Goal: Navigation & Orientation: Find specific page/section

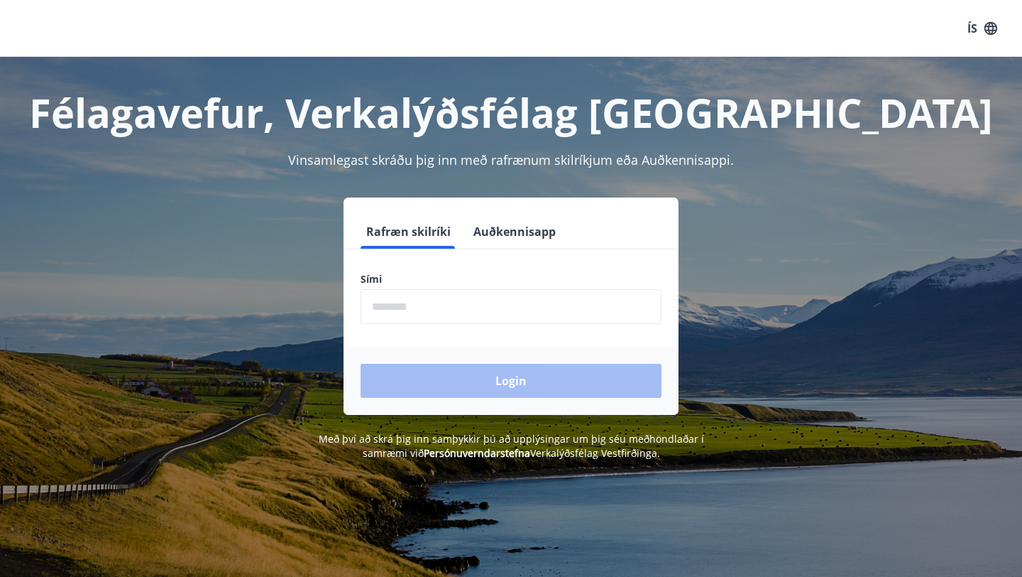
click at [407, 312] on input "phone" at bounding box center [511, 306] width 301 height 35
type input "********"
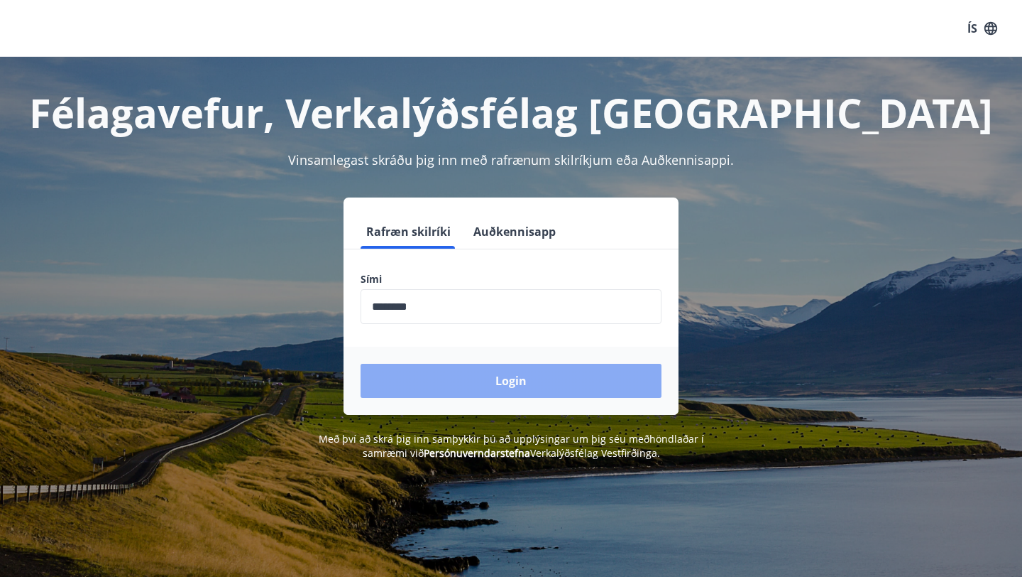
click at [463, 373] on button "Login" at bounding box center [511, 381] width 301 height 34
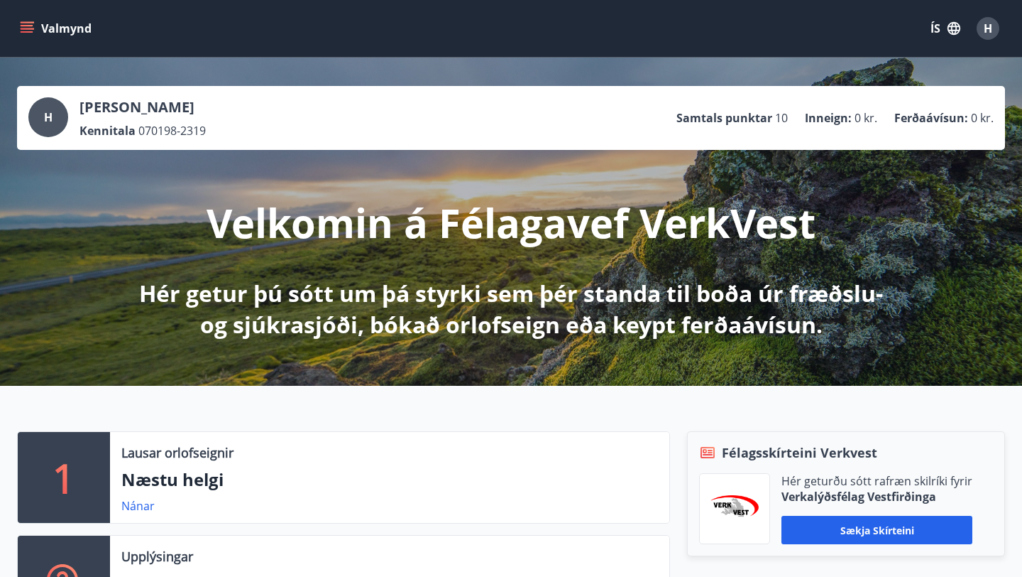
click at [18, 28] on button "Valmynd" at bounding box center [57, 29] width 80 height 26
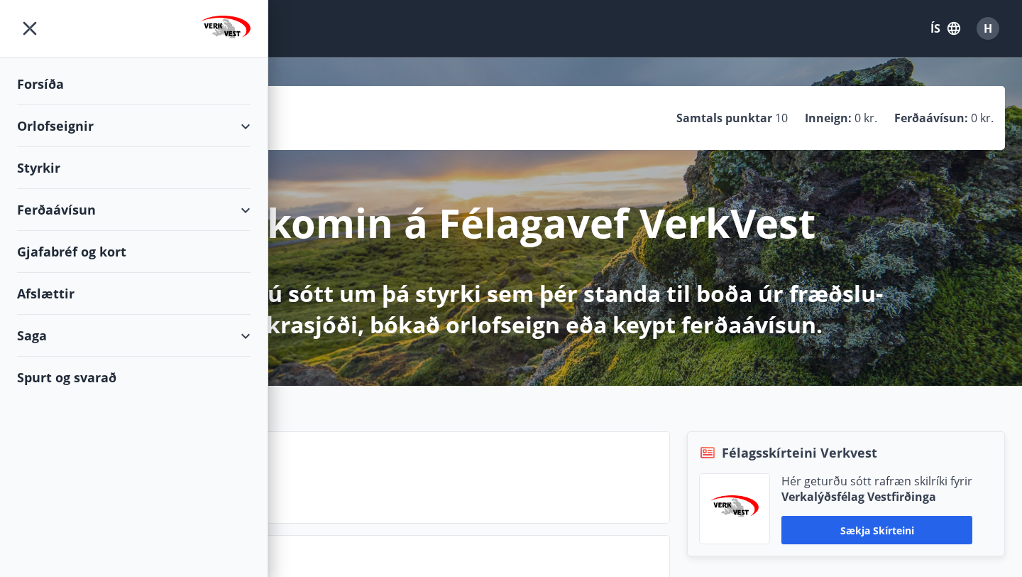
click at [43, 165] on div "Styrkir" at bounding box center [134, 168] width 234 height 42
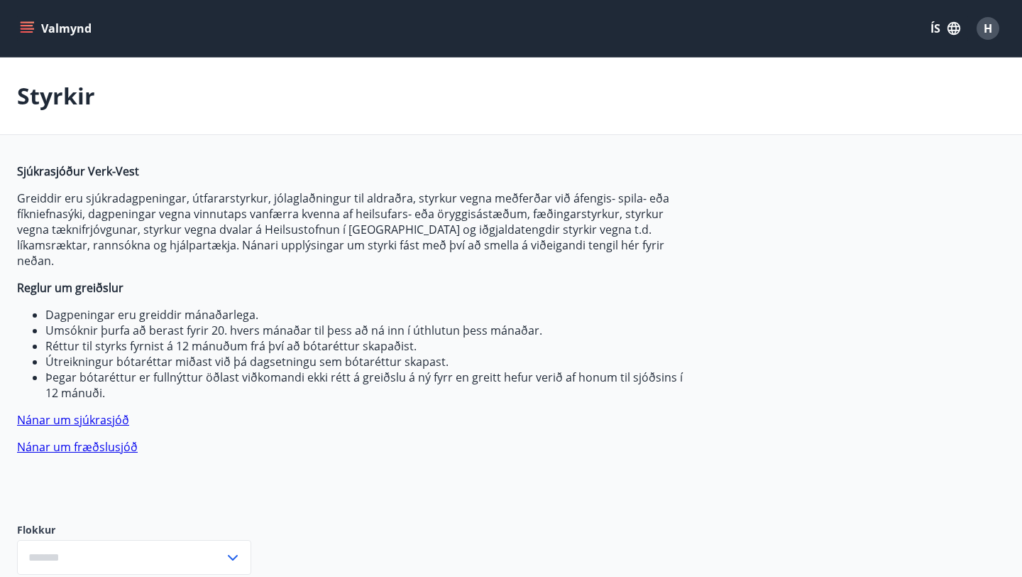
click at [43, 165] on strong "Sjúkrasjóður Verk-Vest" at bounding box center [78, 171] width 122 height 16
type input "***"
click at [34, 28] on button "Valmynd" at bounding box center [57, 29] width 80 height 26
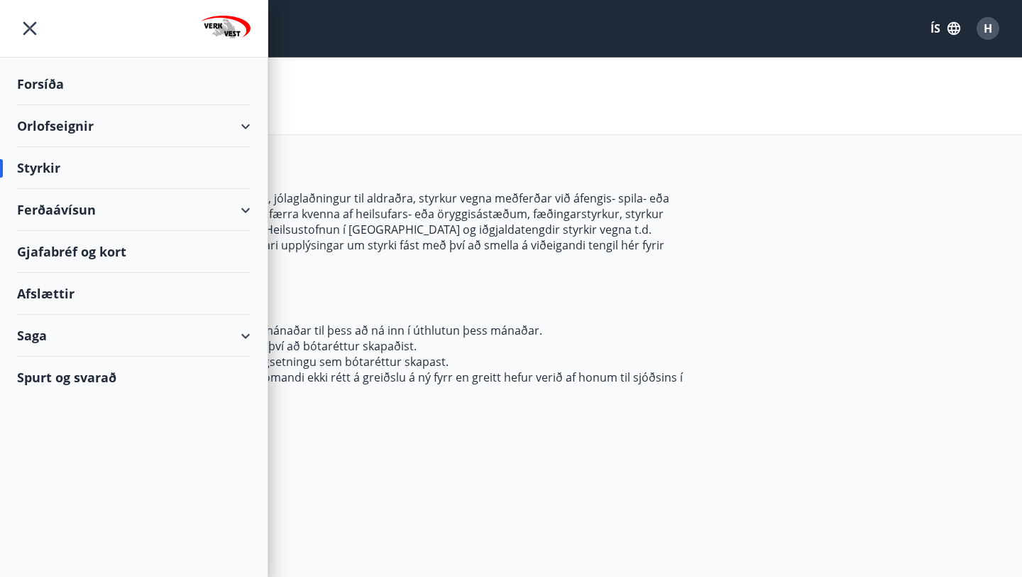
click at [47, 342] on div "Saga" at bounding box center [134, 336] width 234 height 42
click at [26, 332] on div "Saga" at bounding box center [134, 336] width 234 height 42
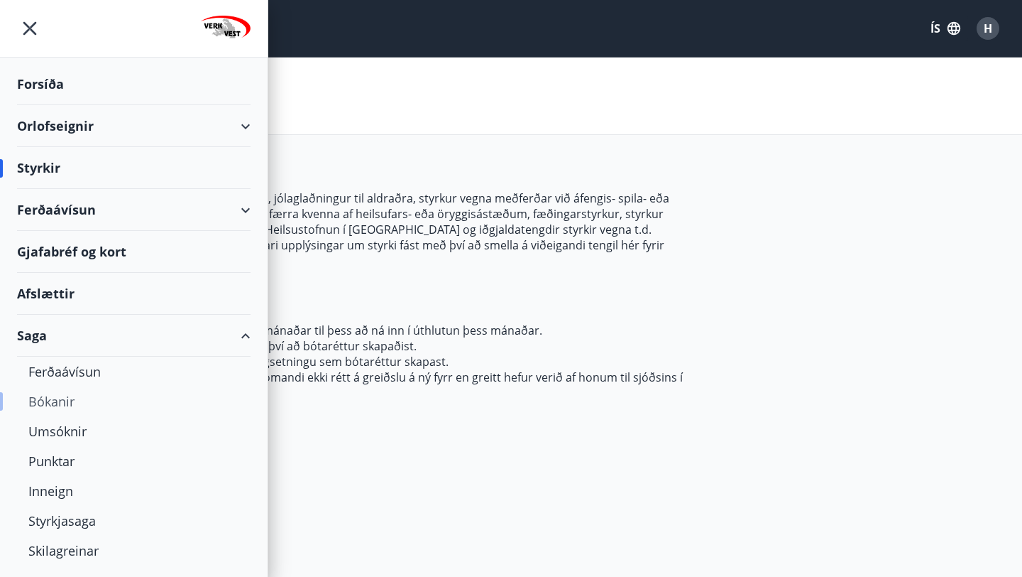
scroll to position [30, 0]
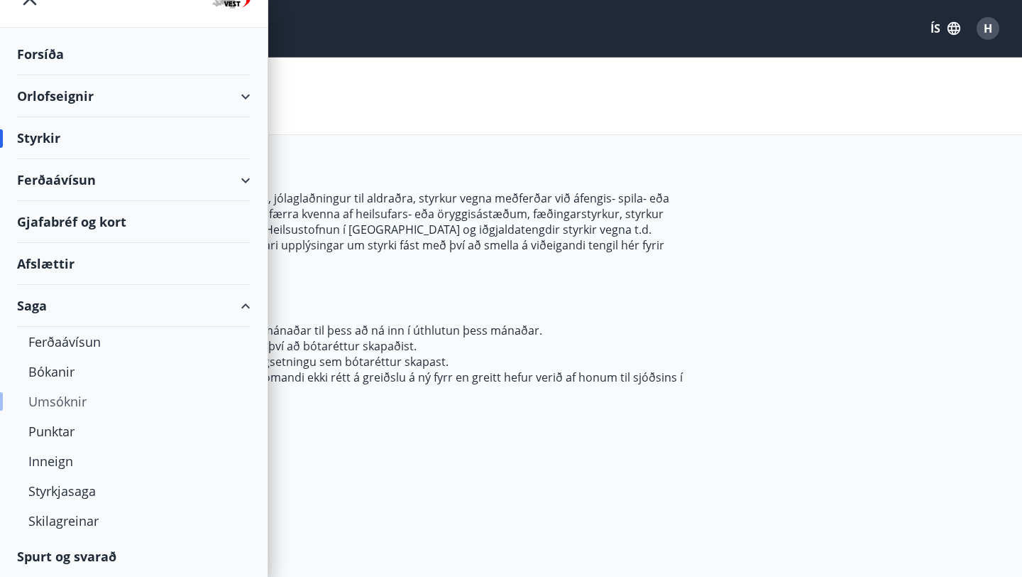
click at [58, 395] on div "Umsóknir" at bounding box center [133, 401] width 211 height 30
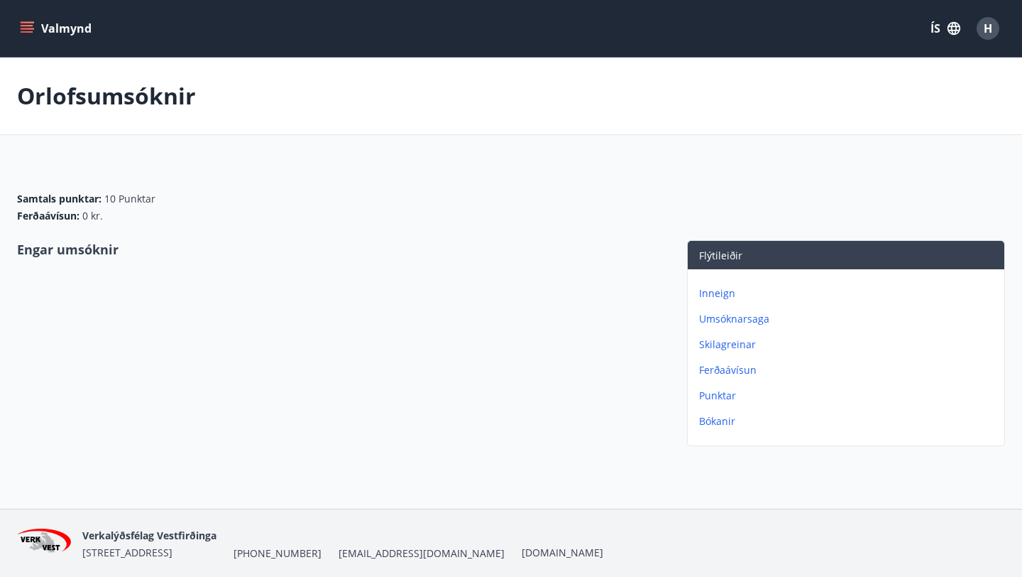
click at [29, 28] on icon "menu" at bounding box center [29, 28] width 16 height 1
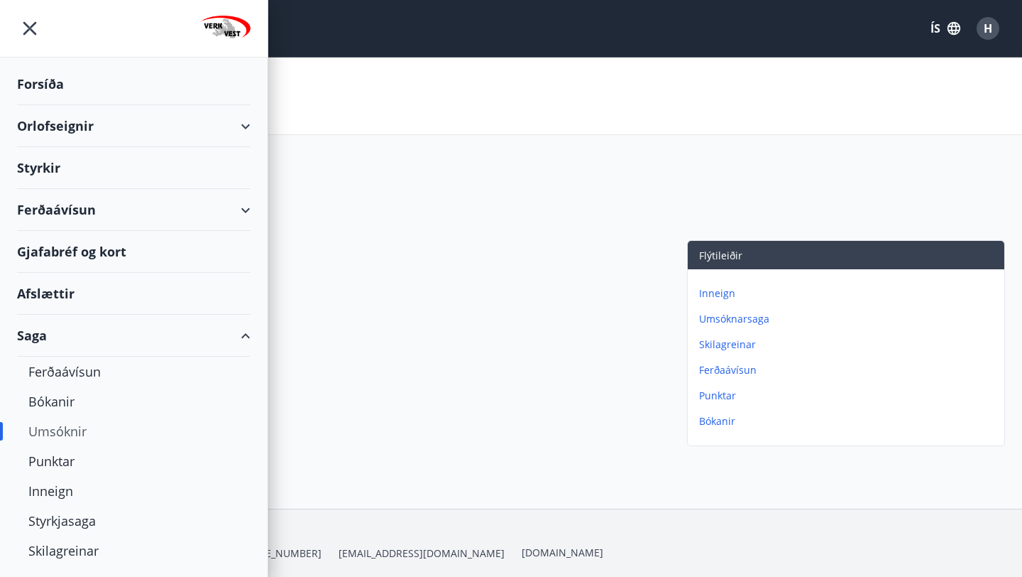
click at [243, 335] on div "Saga" at bounding box center [134, 336] width 234 height 42
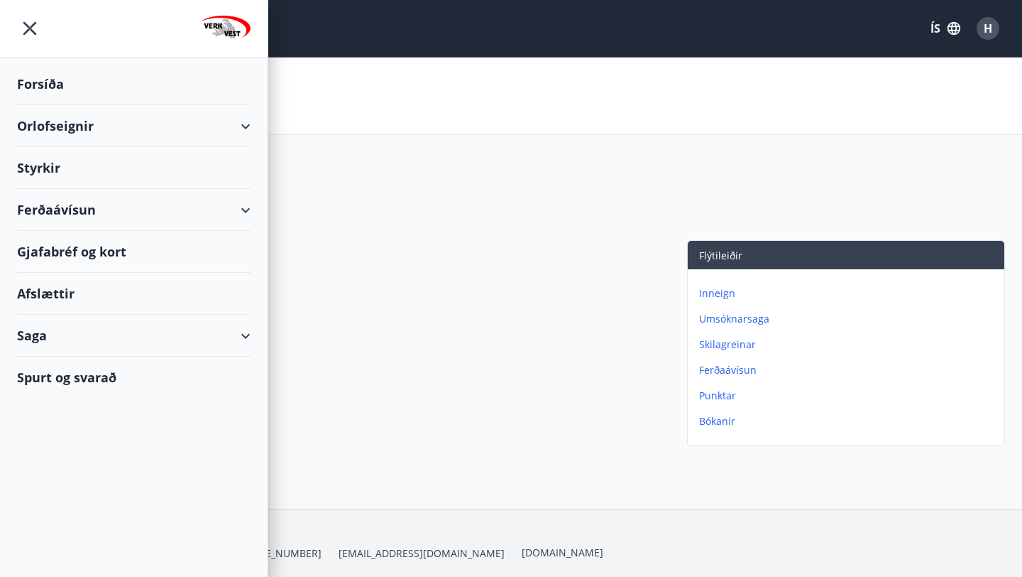
click at [56, 293] on div "Afslættir" at bounding box center [134, 294] width 234 height 42
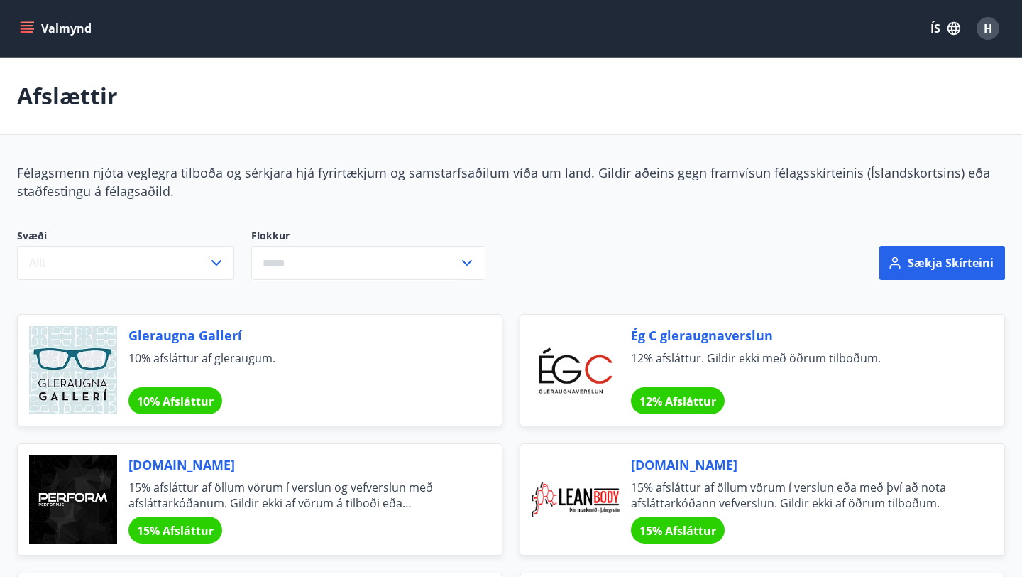
click at [29, 26] on icon "menu" at bounding box center [27, 25] width 13 height 1
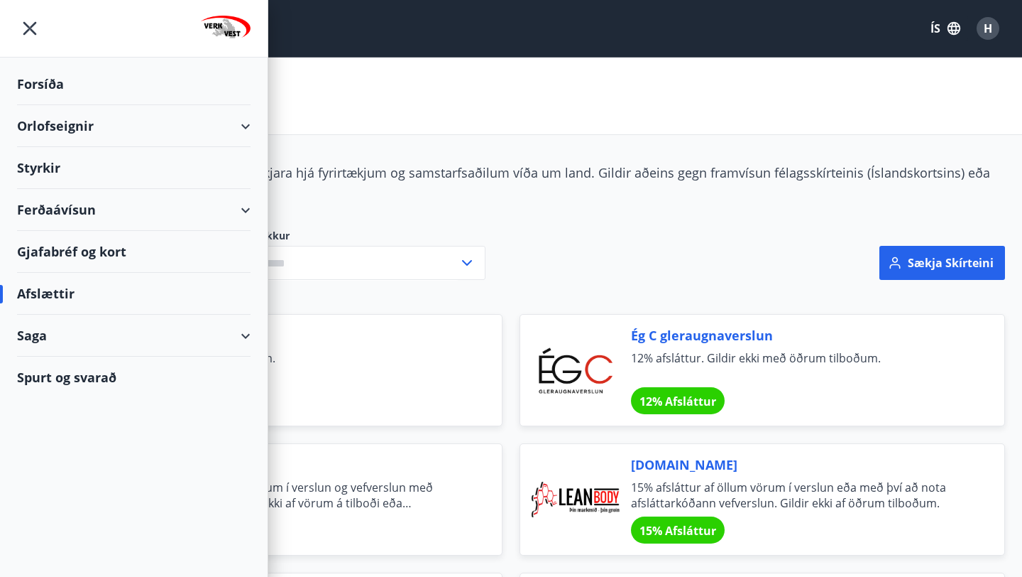
click at [83, 378] on div "Spurt og svarað" at bounding box center [134, 376] width 234 height 41
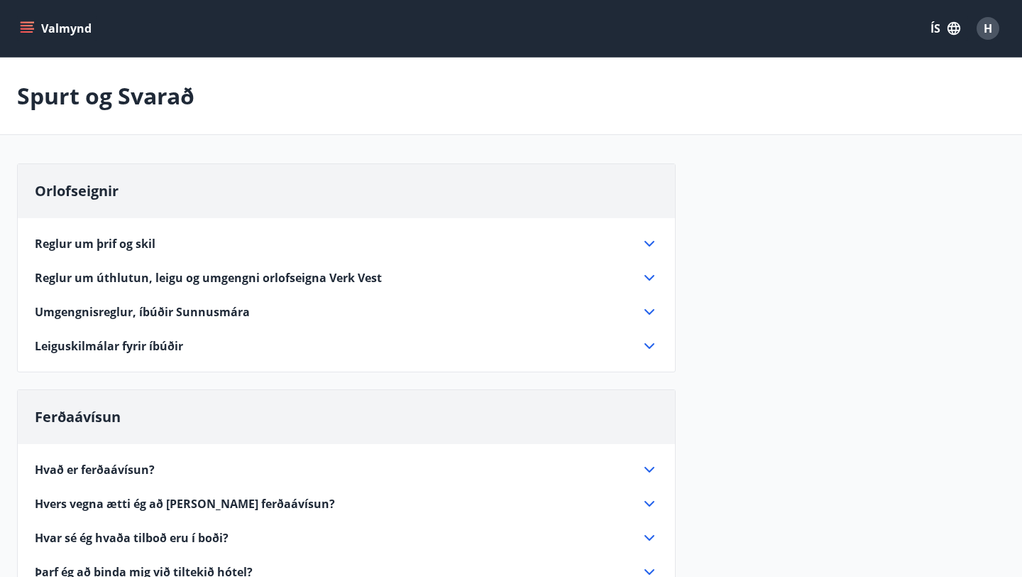
click at [985, 31] on span "H" at bounding box center [988, 29] width 9 height 16
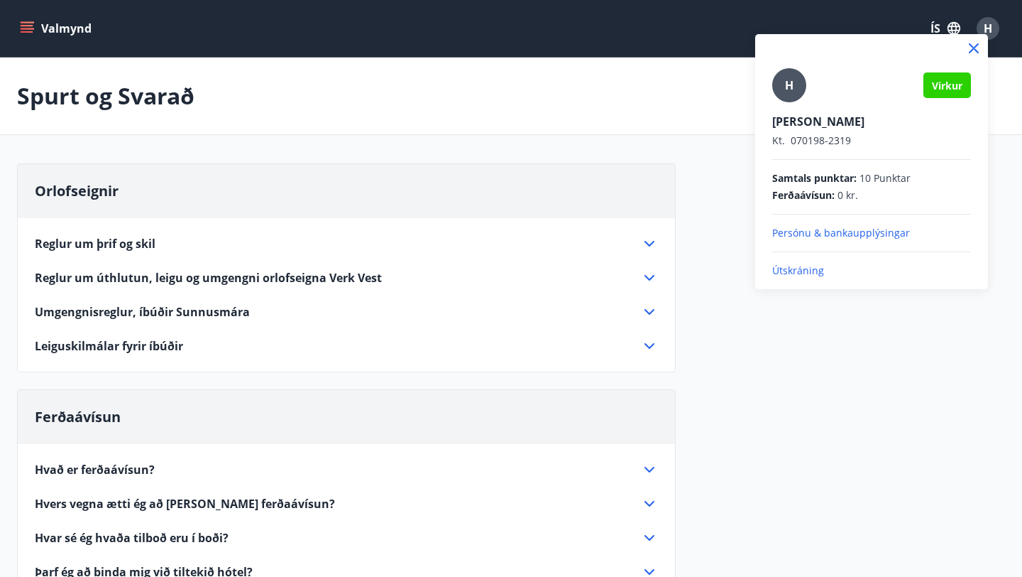
click at [985, 31] on div at bounding box center [511, 288] width 1022 height 577
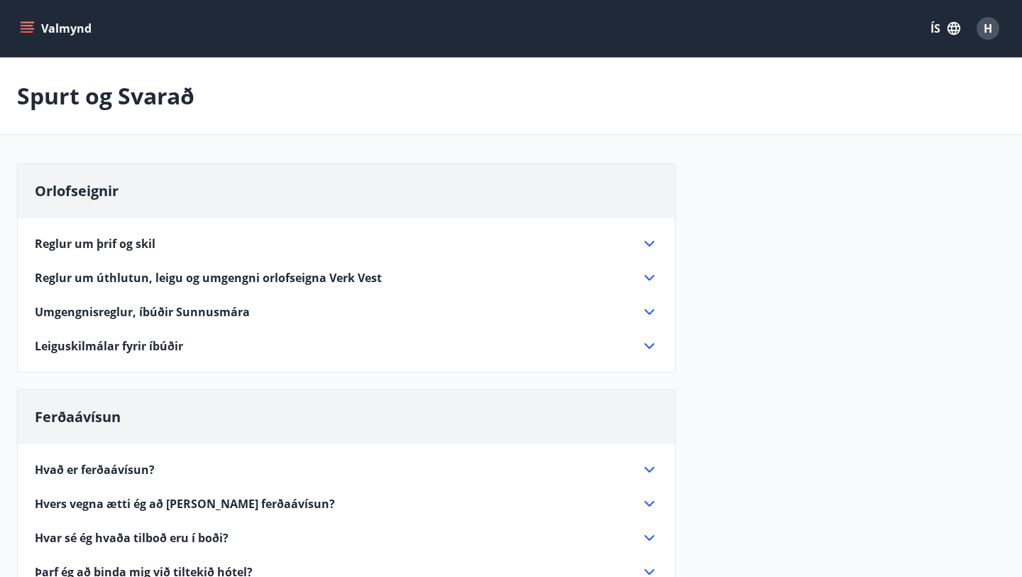
click at [991, 26] on span "H" at bounding box center [988, 29] width 9 height 16
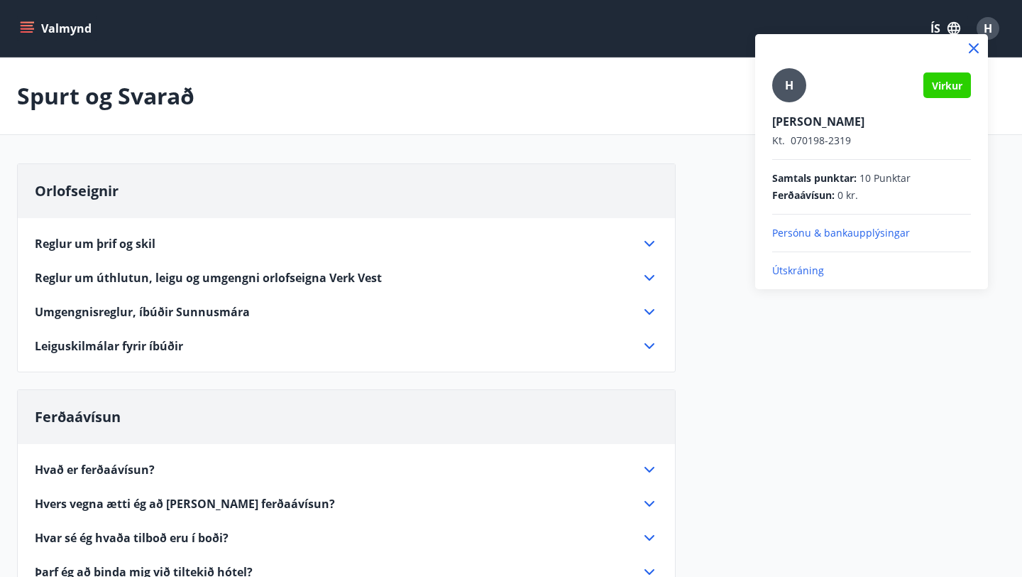
click at [991, 26] on div at bounding box center [511, 288] width 1022 height 577
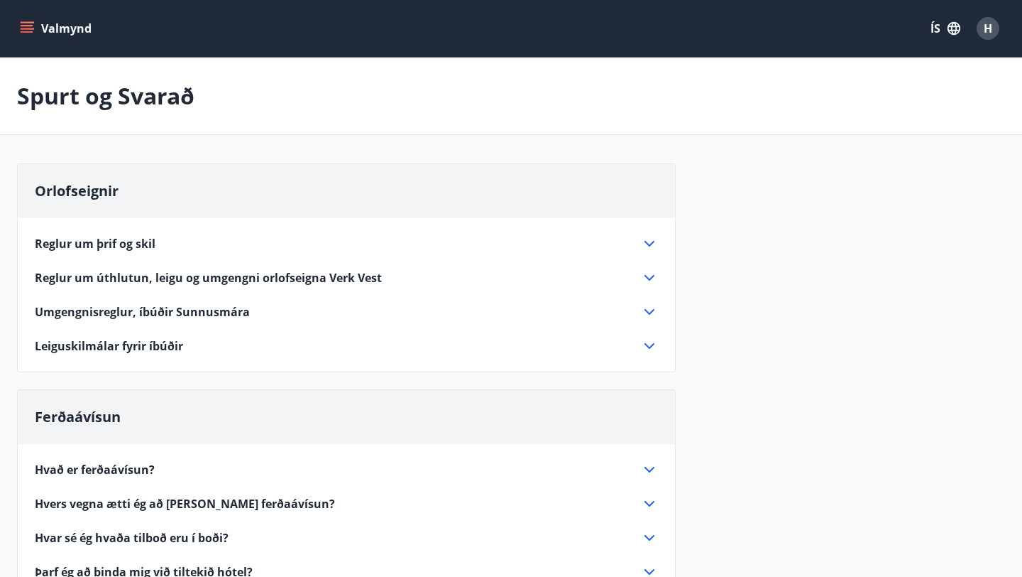
click at [33, 26] on icon "menu" at bounding box center [27, 28] width 14 height 14
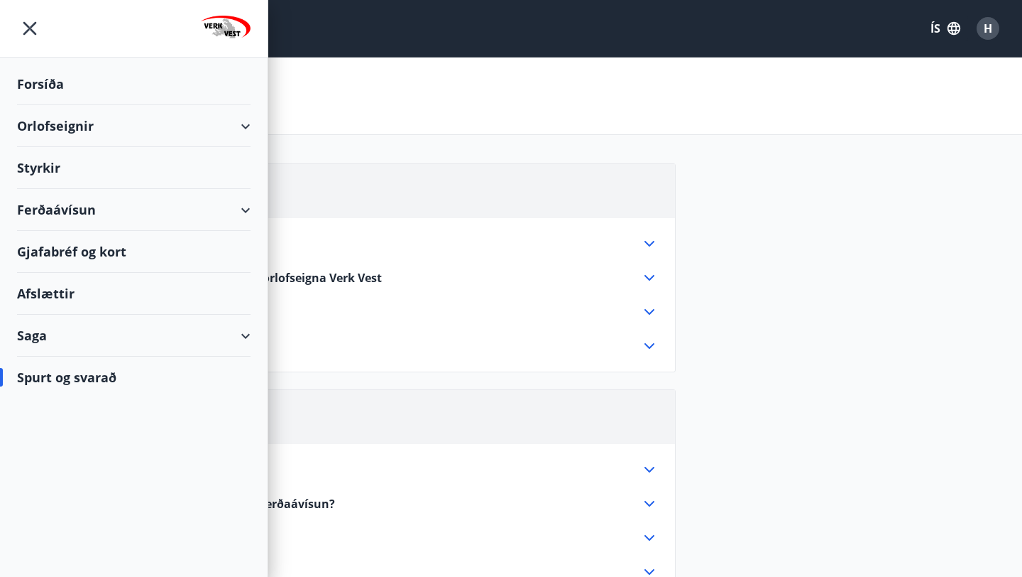
click at [37, 82] on div "Forsíða" at bounding box center [134, 84] width 234 height 42
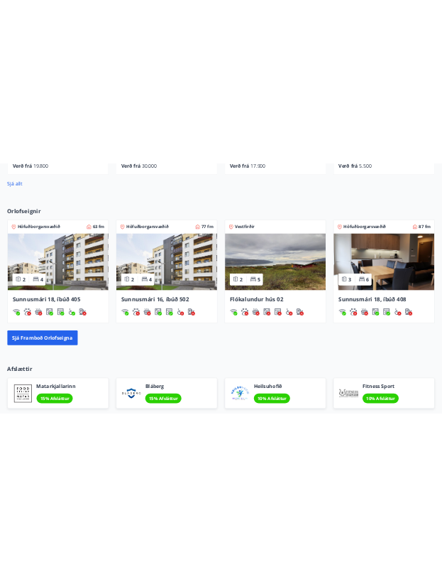
scroll to position [1140, 0]
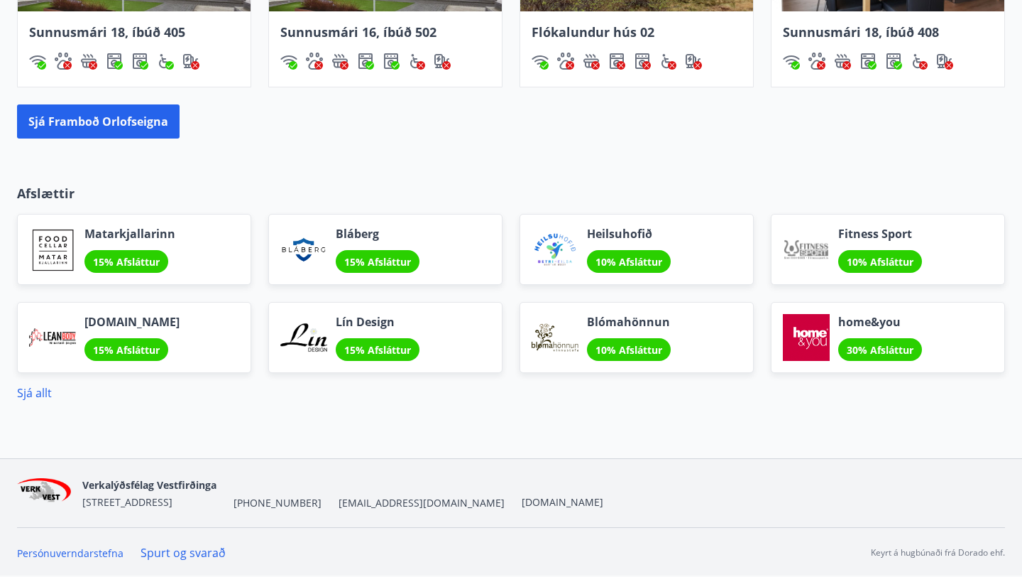
click at [378, 521] on div "Verkalýðsfélag Vestfirðinga [STREET_ADDRESS] [PHONE_NUMBER] [EMAIL_ADDRESS][DOM…" at bounding box center [511, 493] width 988 height 68
click at [349, 501] on span "[EMAIL_ADDRESS][DOMAIN_NAME]" at bounding box center [422, 503] width 166 height 14
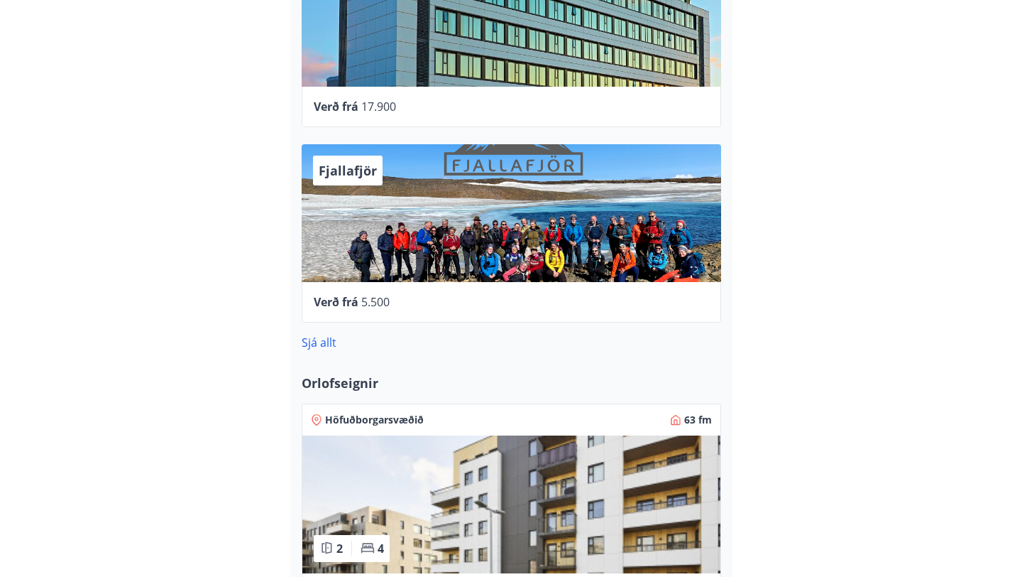
scroll to position [1121, 0]
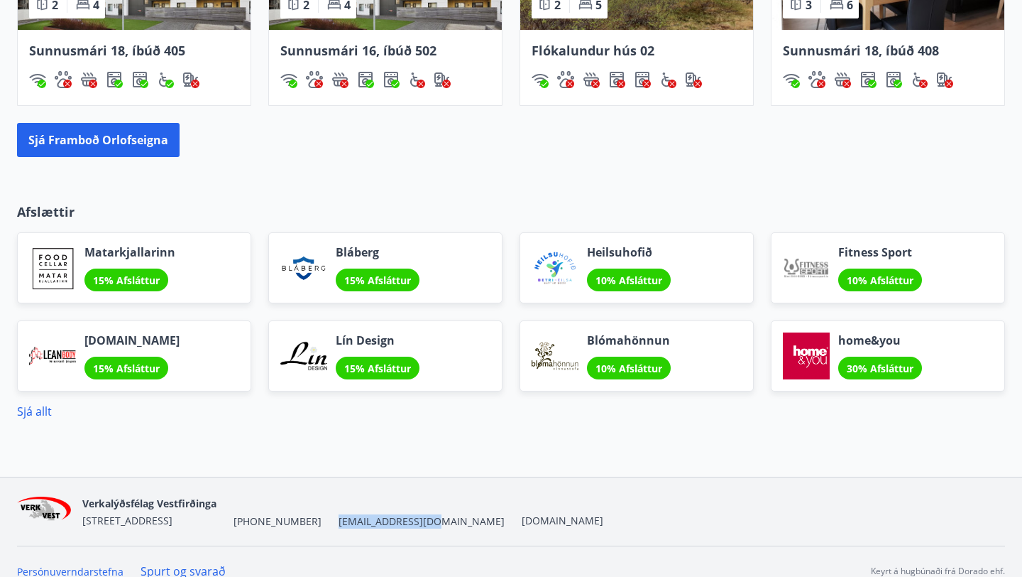
drag, startPoint x: 415, startPoint y: 525, endPoint x: 319, endPoint y: 525, distance: 95.8
click at [319, 525] on div "Verkalýðsfélag Vestfirðinga [STREET_ADDRESS] [PHONE_NUMBER] [EMAIL_ADDRESS][DOM…" at bounding box center [342, 511] width 521 height 34
copy span "[EMAIL_ADDRESS][DOMAIN_NAME]"
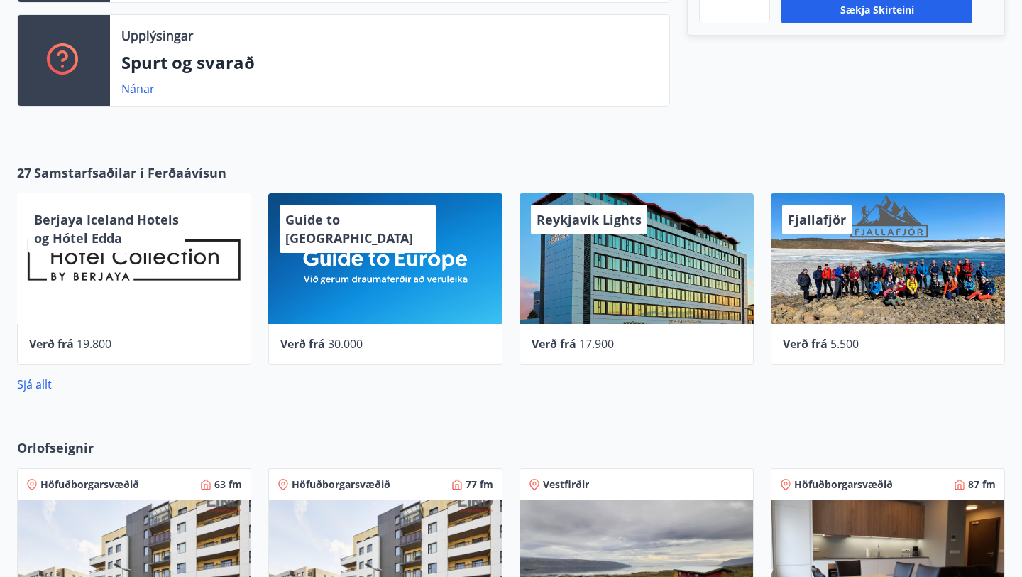
scroll to position [0, 0]
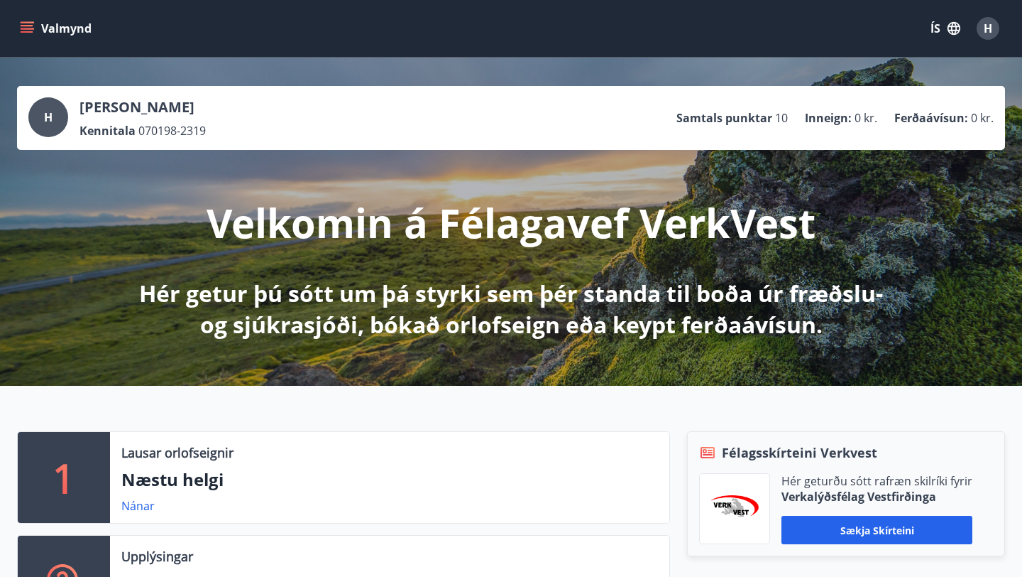
click at [26, 28] on icon "menu" at bounding box center [27, 28] width 14 height 14
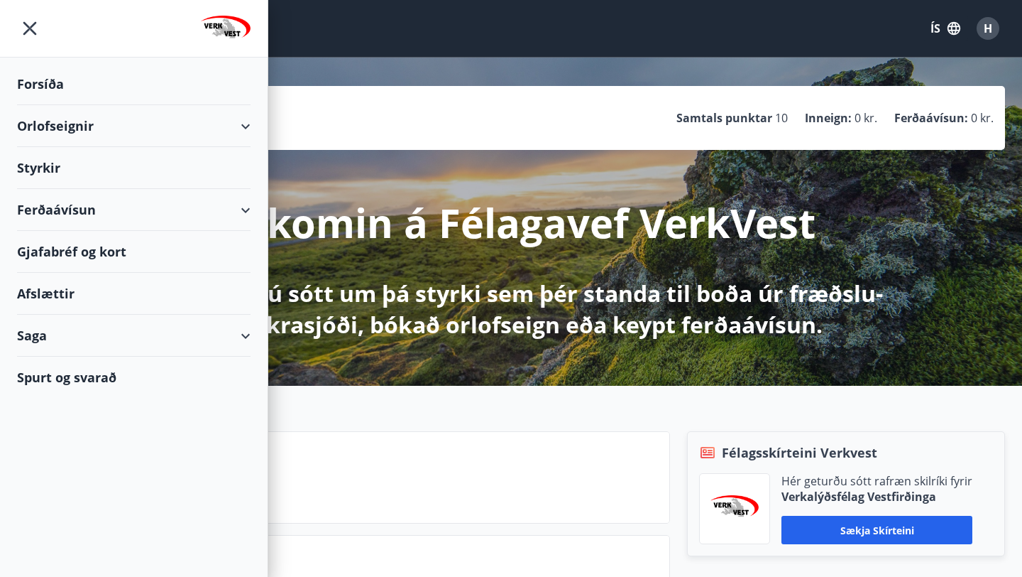
click at [31, 172] on div "Styrkir" at bounding box center [134, 168] width 234 height 42
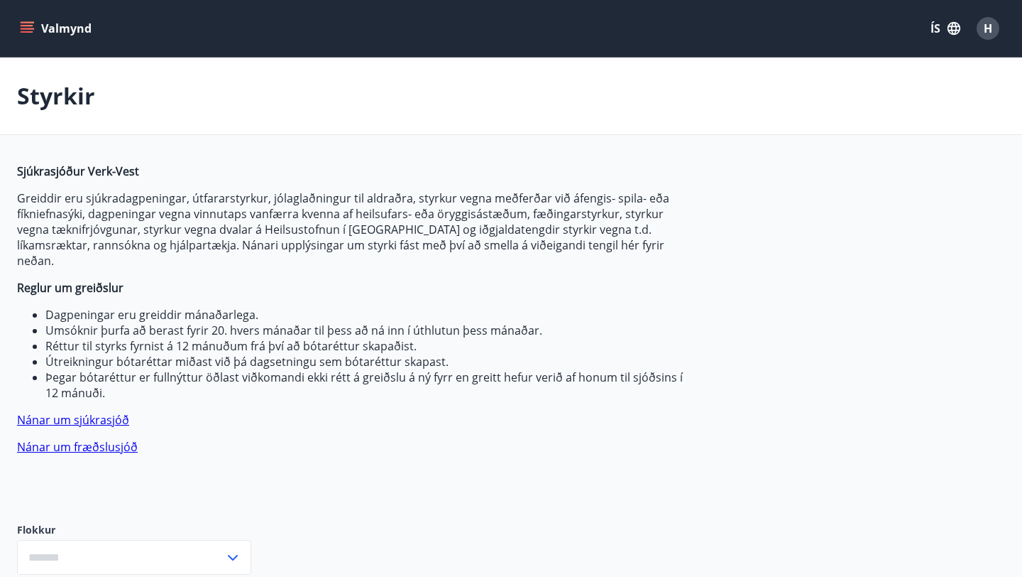
type input "***"
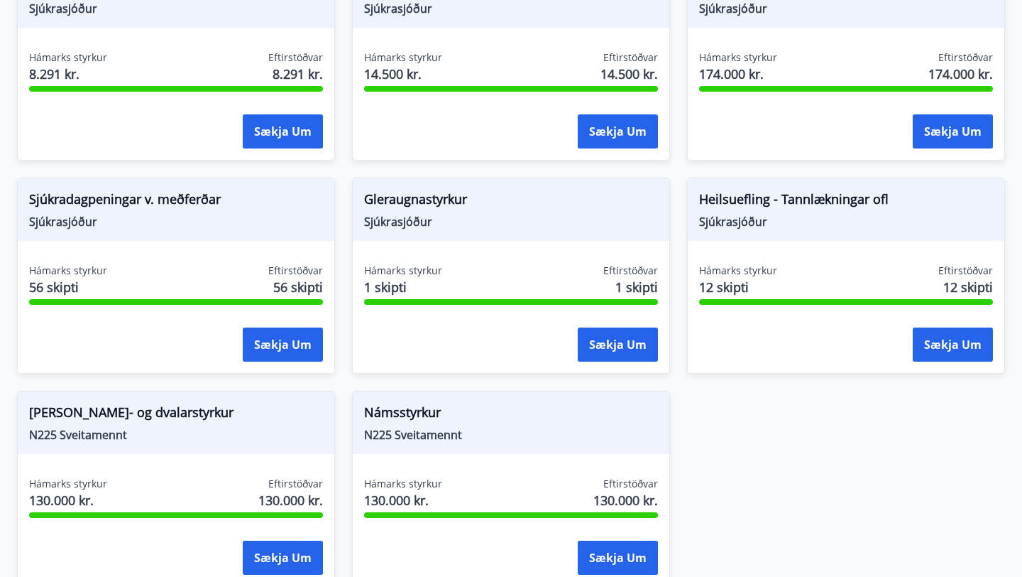
scroll to position [1067, 0]
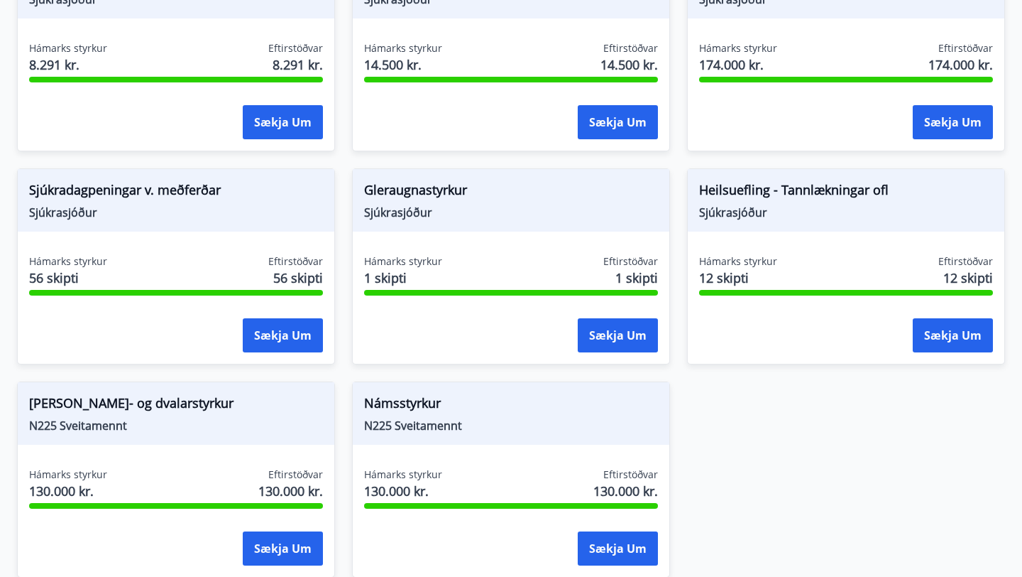
click at [819, 350] on div "Sjúkradagpeningar Sjúkrasjóður Hámarks styrkur 120 skipti Eftirstöðvar 120 skip…" at bounding box center [502, 44] width 1005 height 1065
click at [811, 418] on div "Sjúkradagpeningar Sjúkrasjóður Hámarks styrkur 120 skipti Eftirstöðvar 120 skip…" at bounding box center [502, 44] width 1005 height 1065
click at [941, 322] on button "Sækja um" at bounding box center [953, 335] width 80 height 34
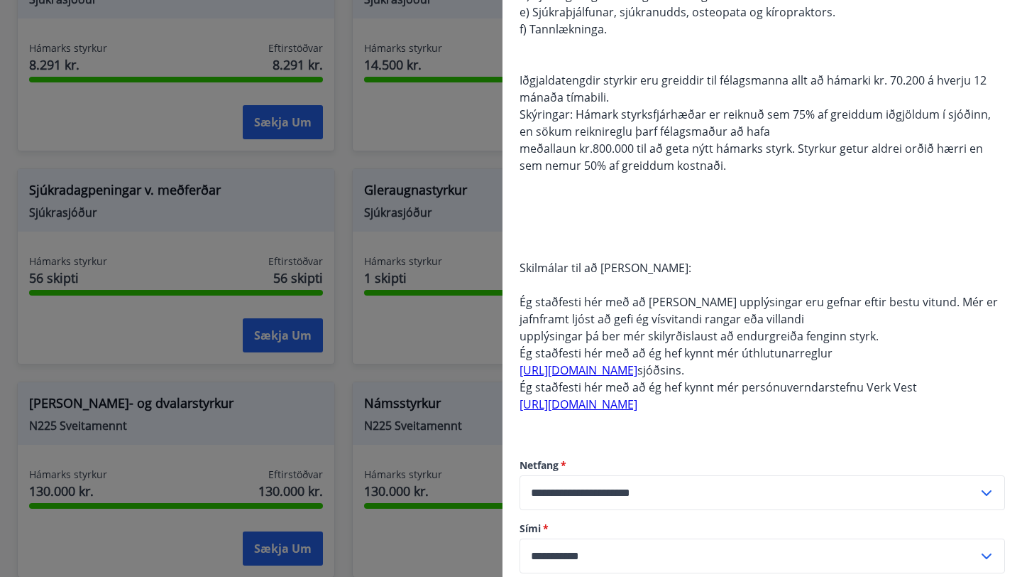
scroll to position [0, 0]
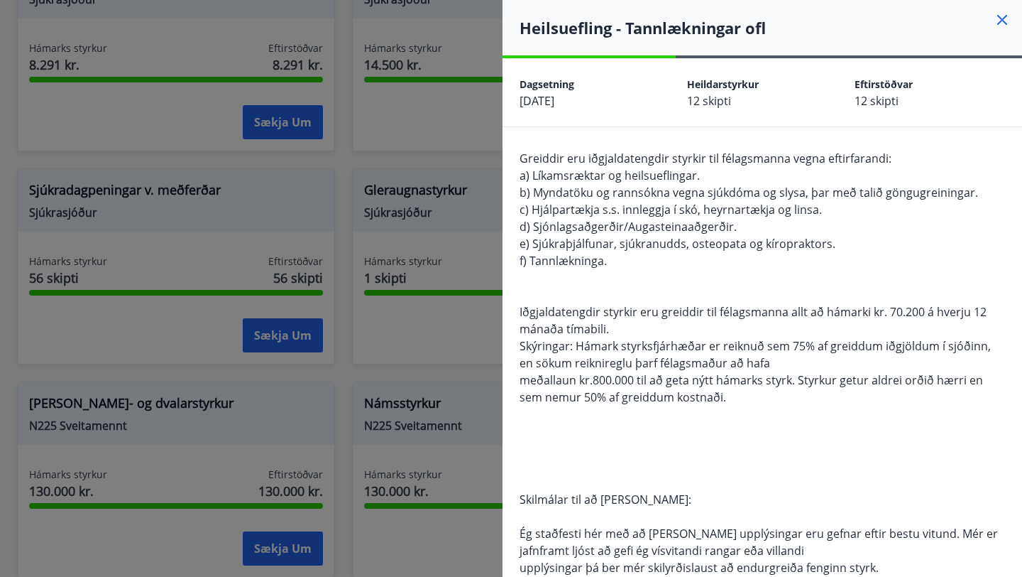
click at [1004, 12] on icon at bounding box center [1002, 19] width 17 height 17
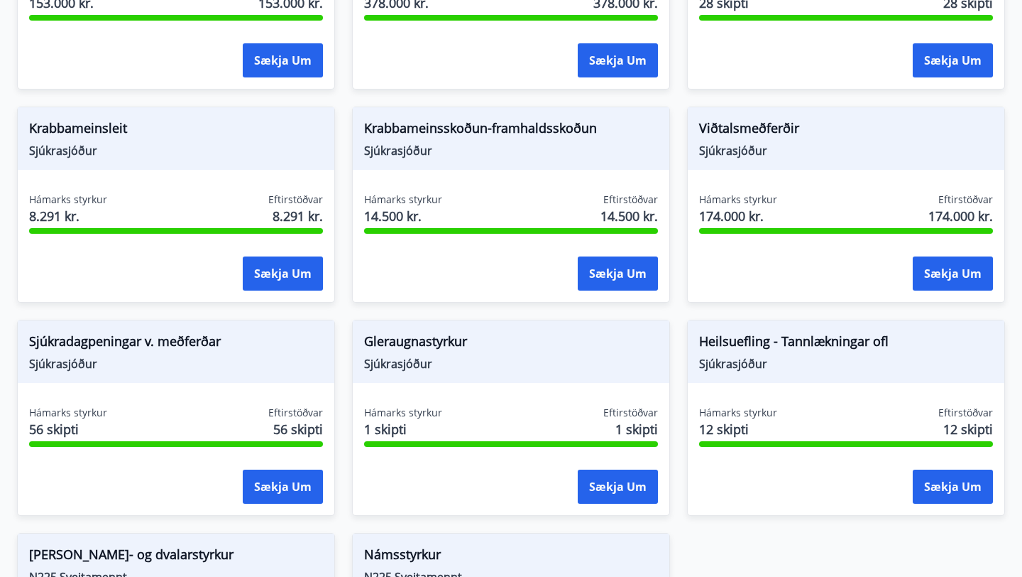
scroll to position [914, 0]
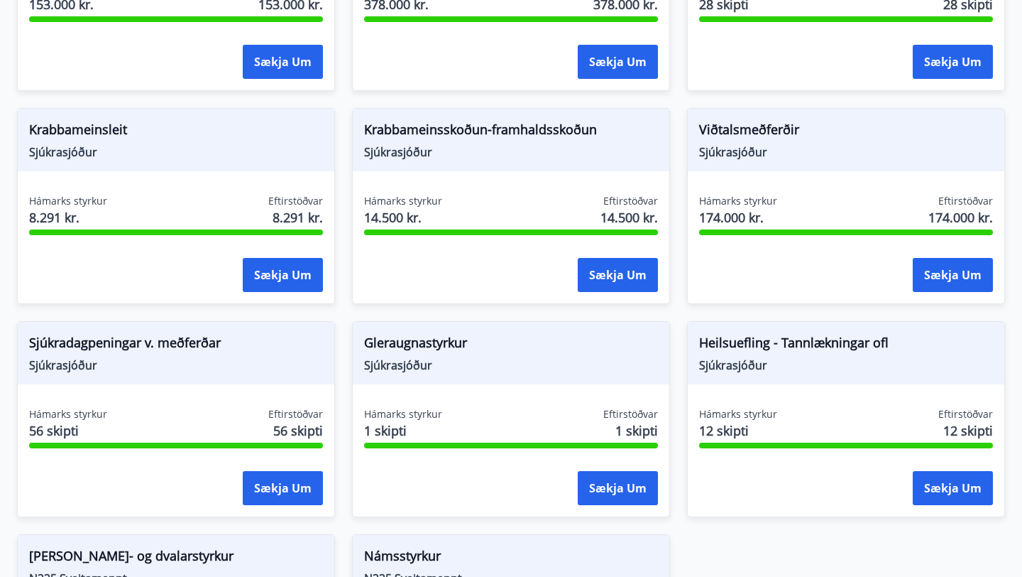
click at [121, 333] on span "Sjúkradagpeningar v. meðferðar" at bounding box center [176, 345] width 294 height 24
click at [260, 471] on button "Sækja um" at bounding box center [283, 488] width 80 height 34
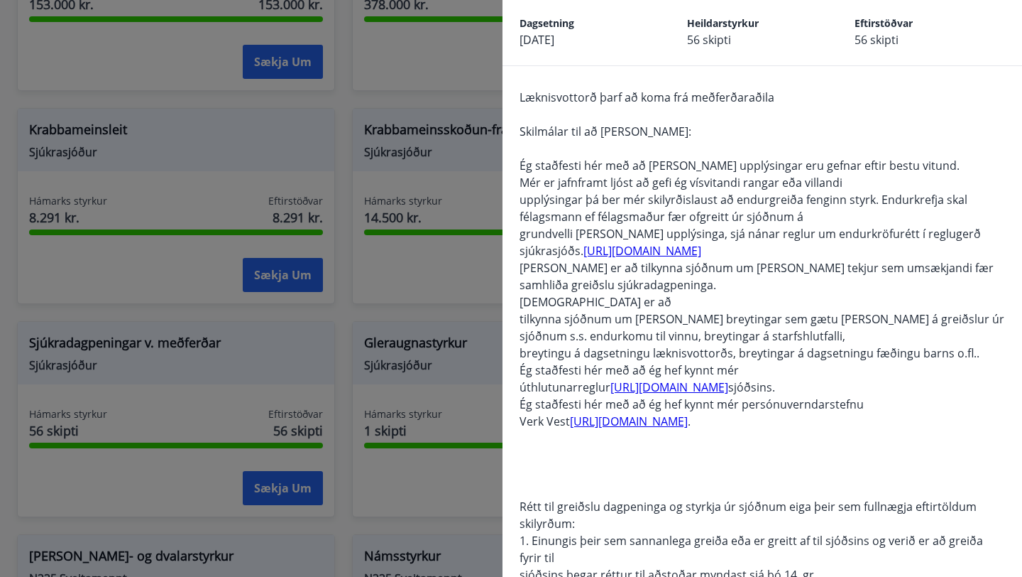
scroll to position [0, 0]
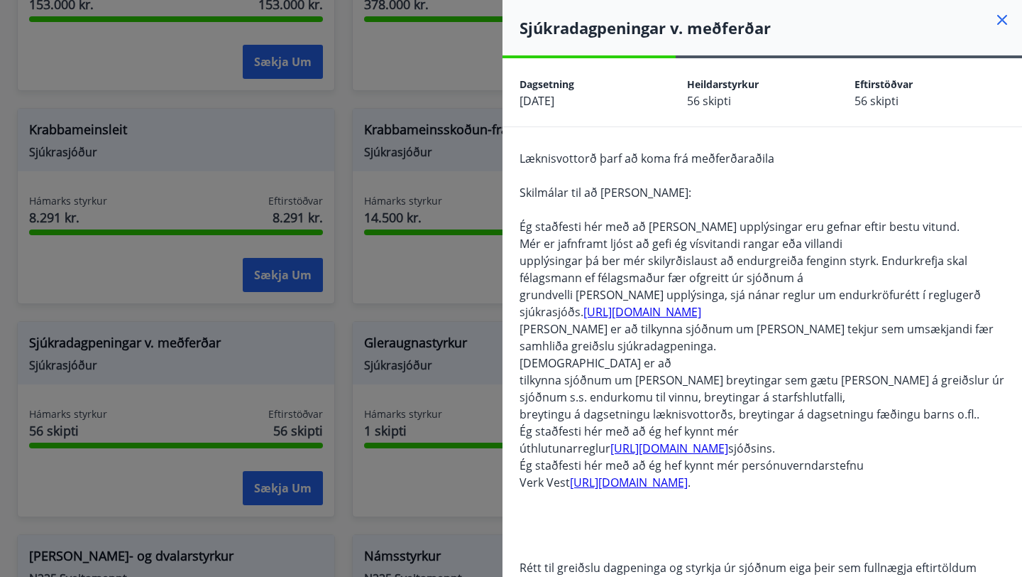
click at [1001, 21] on icon at bounding box center [1003, 20] width 10 height 10
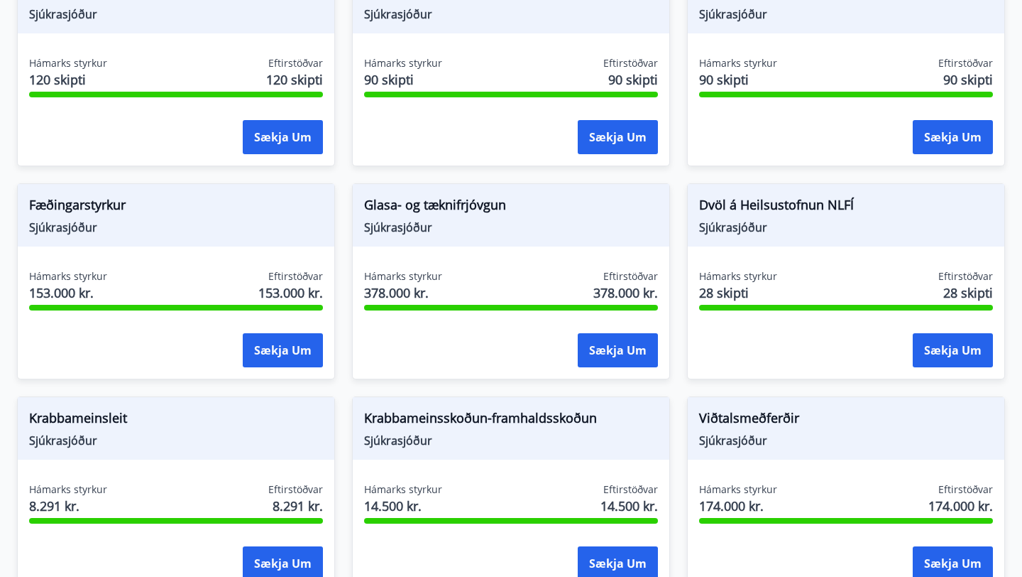
scroll to position [624, 0]
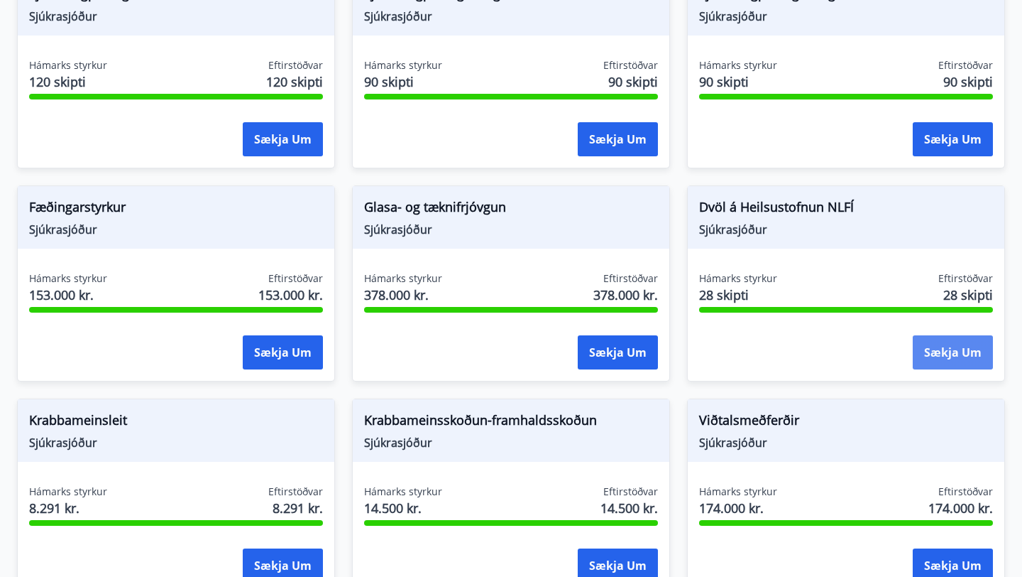
click at [967, 335] on button "Sækja um" at bounding box center [953, 352] width 80 height 34
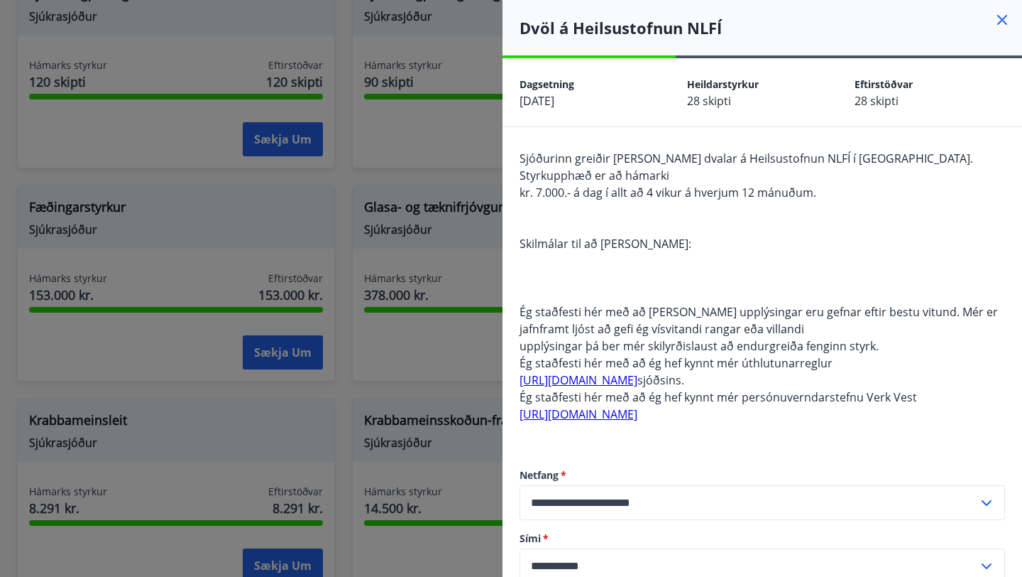
click at [1001, 18] on icon at bounding box center [1003, 20] width 10 height 10
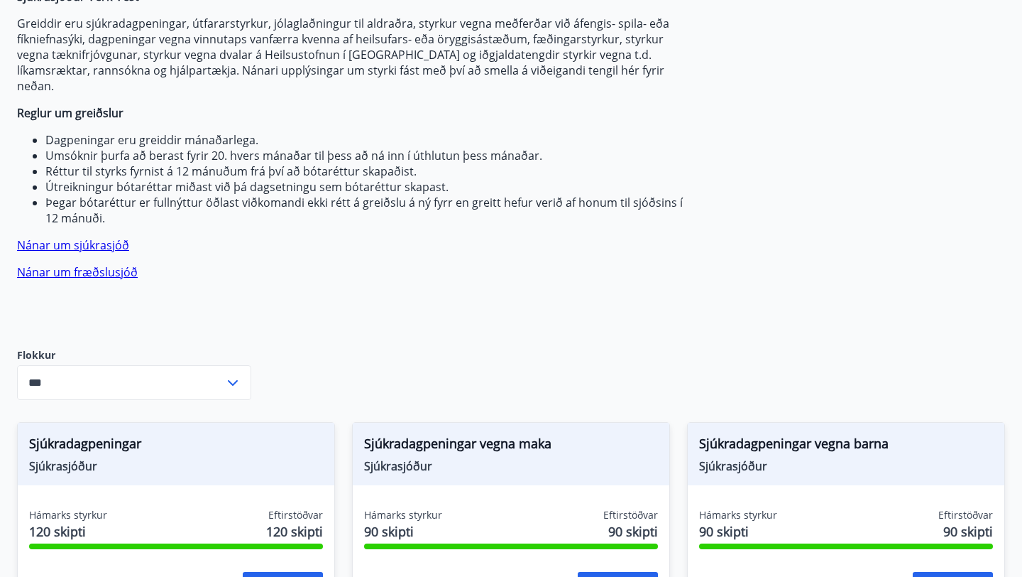
scroll to position [173, 0]
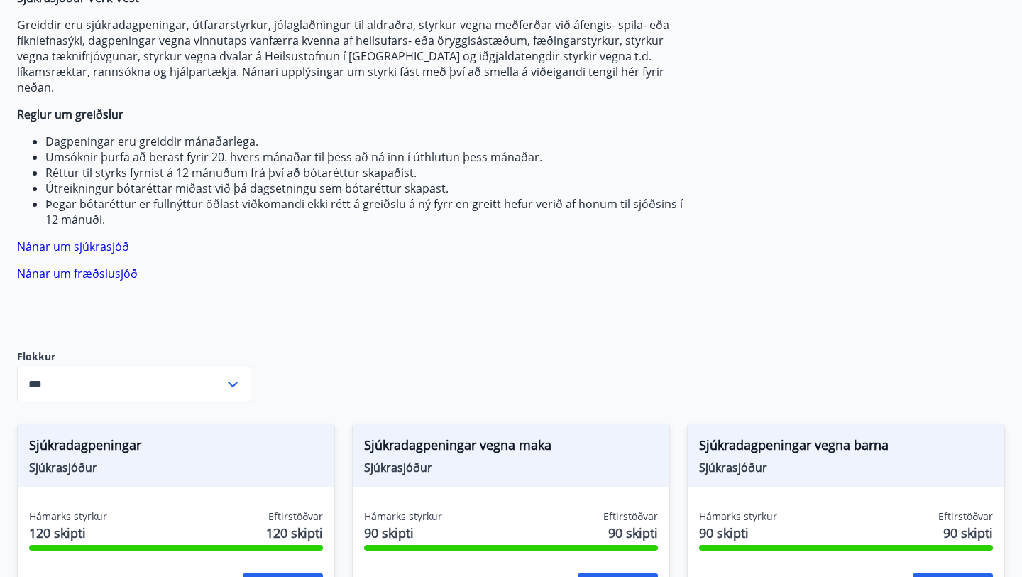
click at [91, 239] on link "Nánar um sjúkrasjóð" at bounding box center [73, 247] width 112 height 16
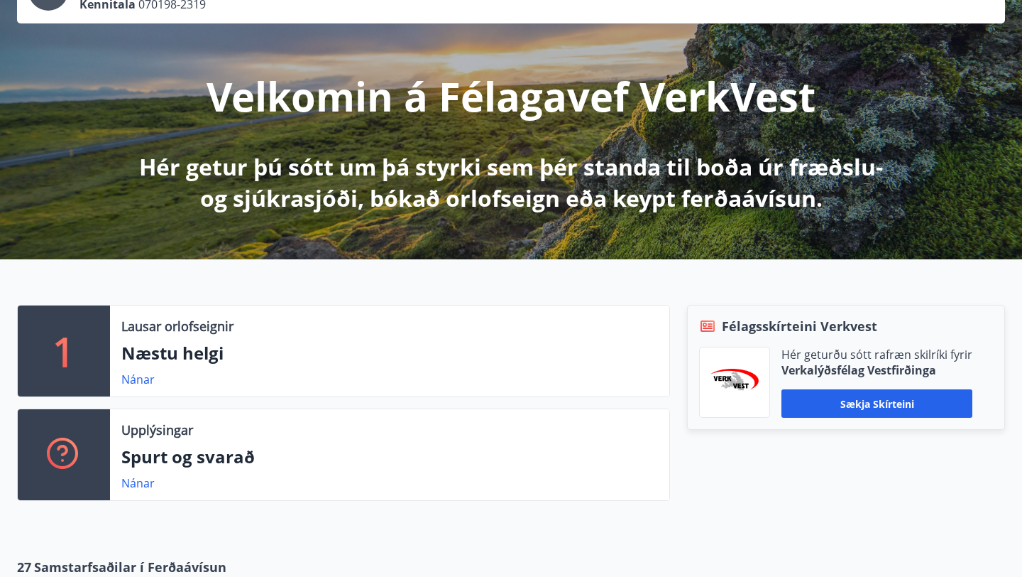
scroll to position [121, 0]
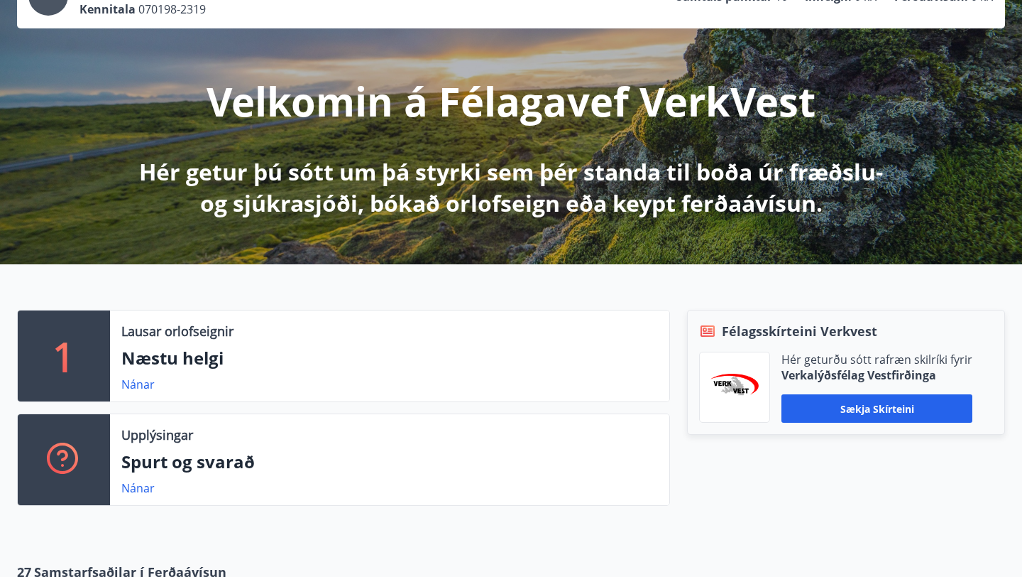
click at [237, 342] on div "Lausar orlofseignir Næstu helgi Nánar" at bounding box center [389, 355] width 559 height 91
click at [140, 383] on link "Nánar" at bounding box center [137, 384] width 33 height 16
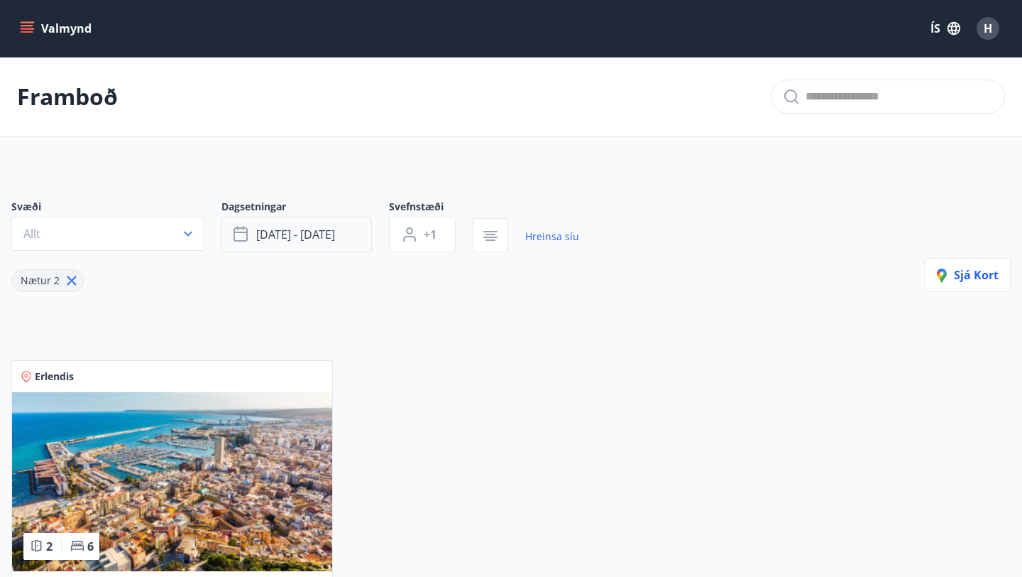
click at [274, 239] on span "okt 10 - okt 13" at bounding box center [295, 234] width 79 height 16
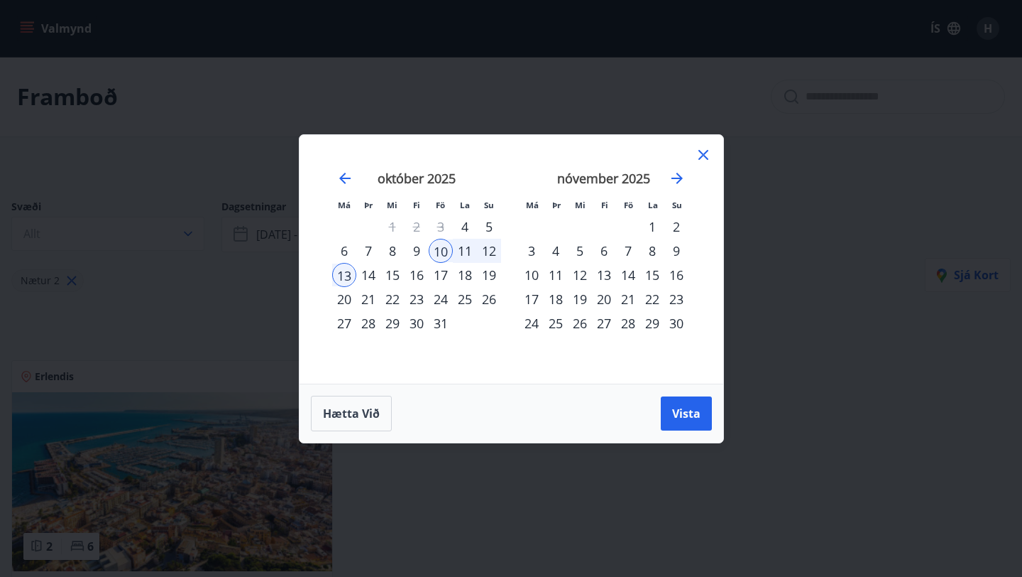
click at [656, 218] on div "1" at bounding box center [652, 226] width 24 height 24
click at [682, 420] on span "Vista" at bounding box center [686, 413] width 28 height 16
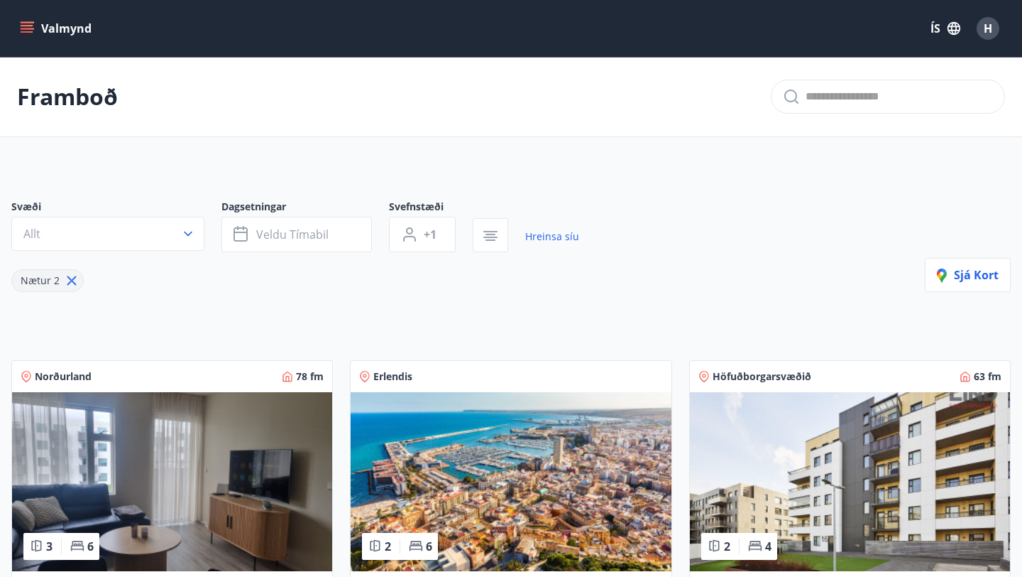
click at [851, 104] on input "text" at bounding box center [899, 96] width 187 height 23
type input "******"
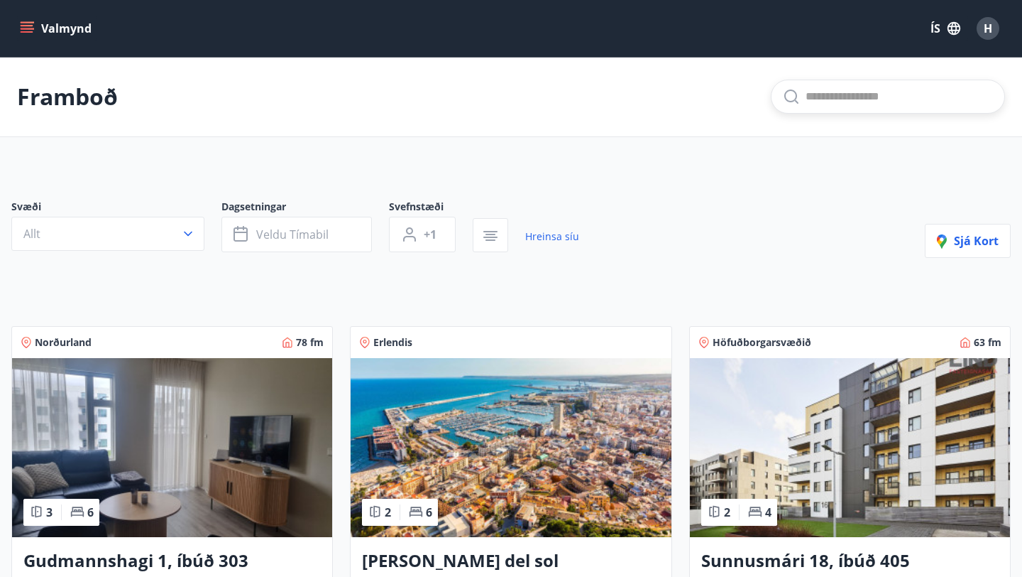
click at [71, 105] on p "Framboð" at bounding box center [67, 96] width 101 height 31
click at [71, 38] on button "Valmynd" at bounding box center [57, 29] width 80 height 26
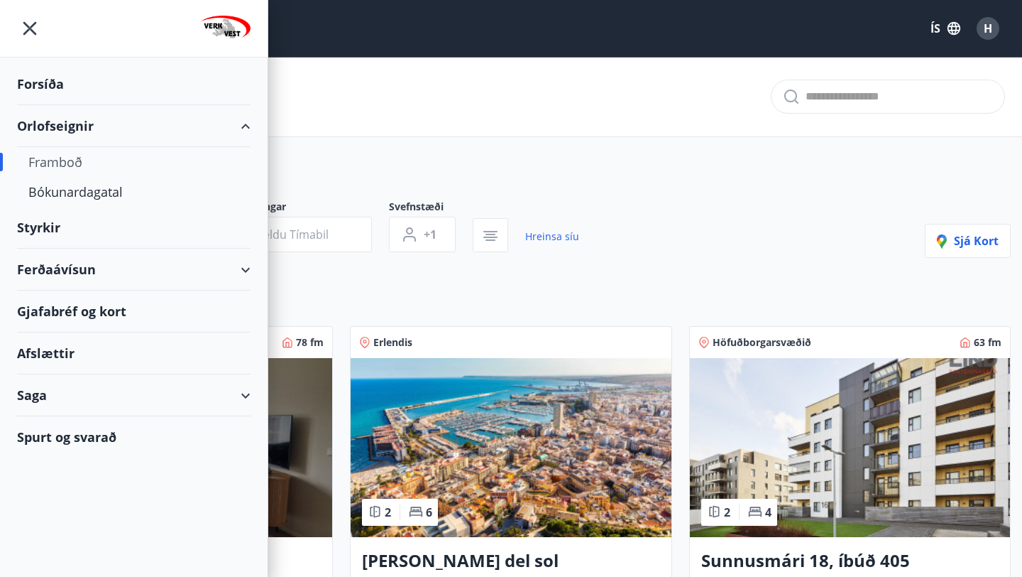
click at [43, 84] on div "Forsíða" at bounding box center [134, 84] width 234 height 42
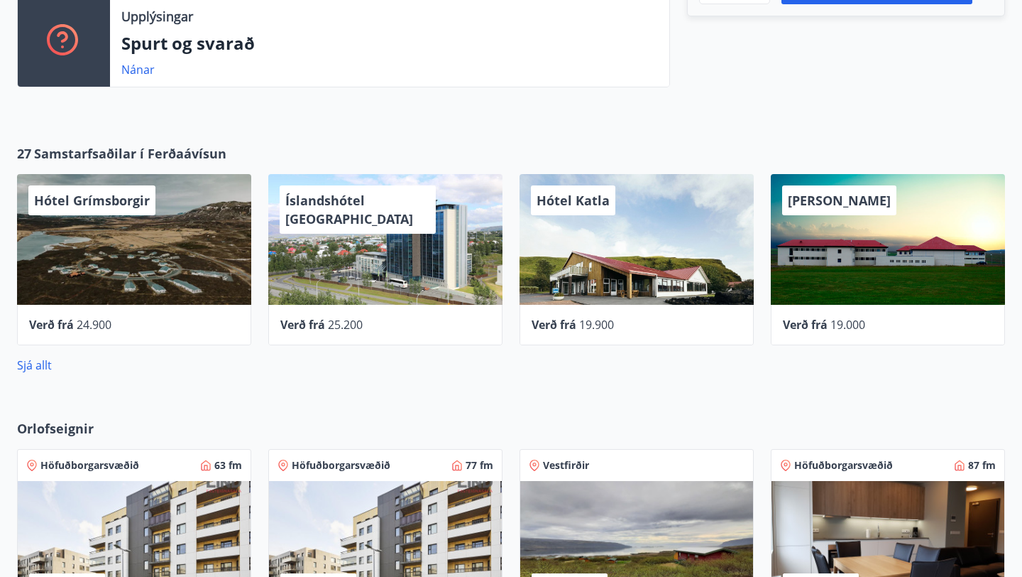
scroll to position [485, 0]
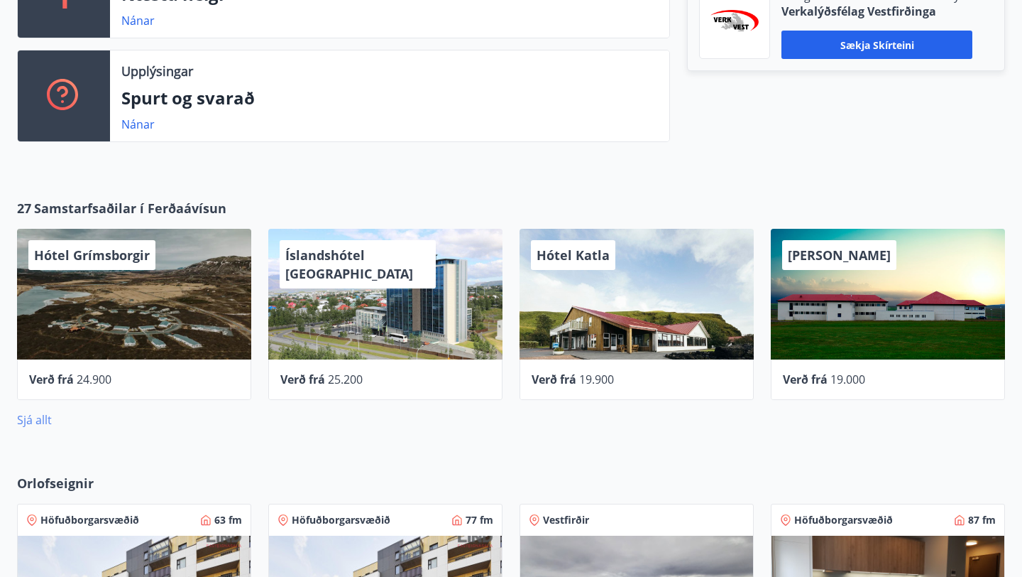
click at [33, 420] on link "Sjá allt" at bounding box center [34, 420] width 35 height 16
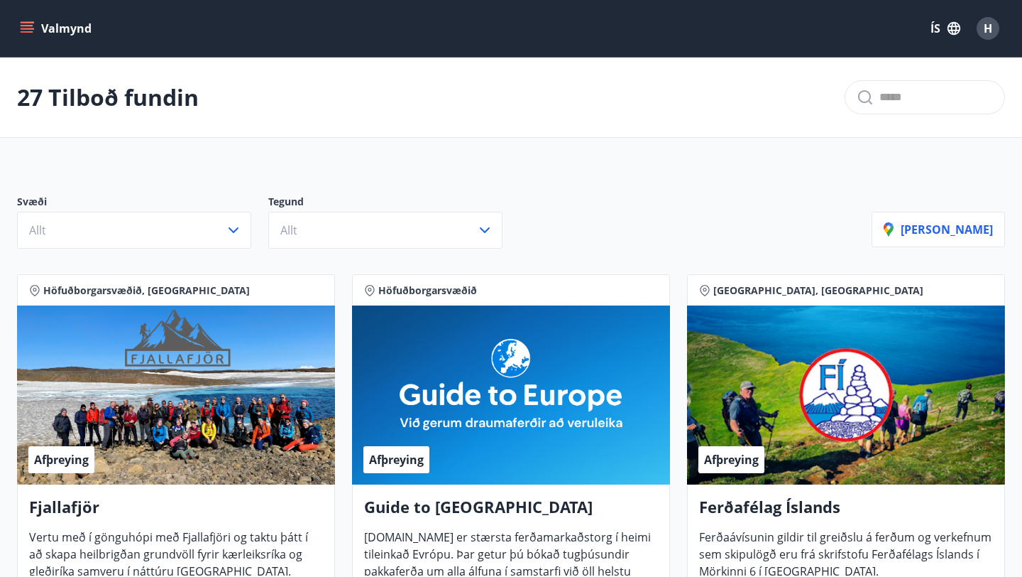
click at [18, 29] on button "Valmynd" at bounding box center [57, 29] width 80 height 26
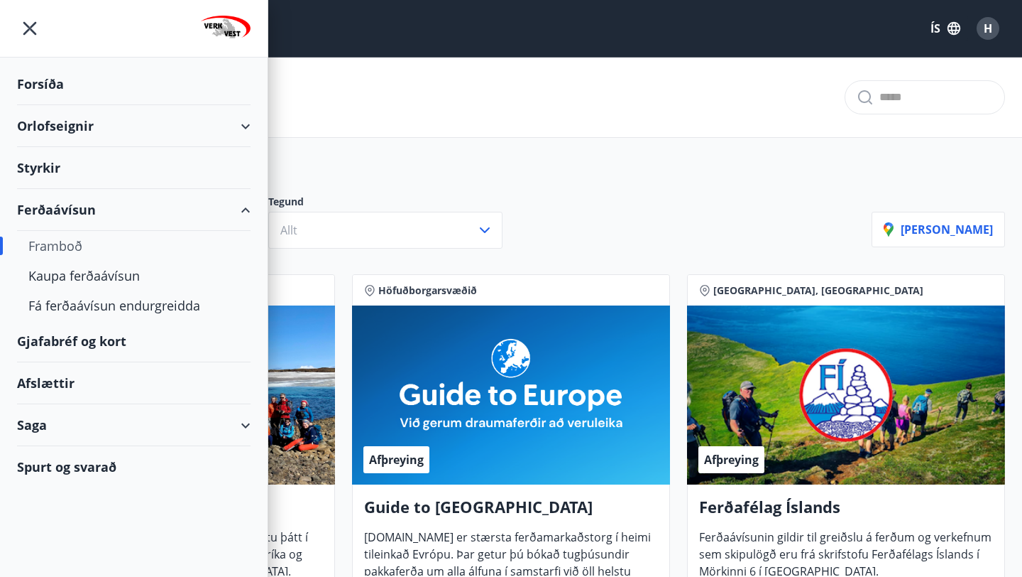
click at [45, 89] on div "Forsíða" at bounding box center [134, 84] width 234 height 42
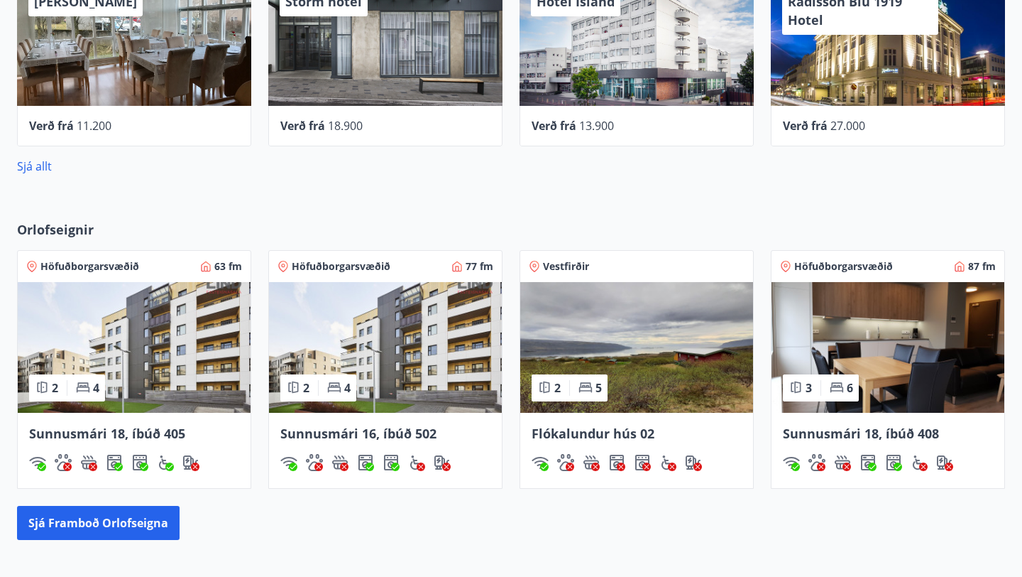
scroll to position [817, 0]
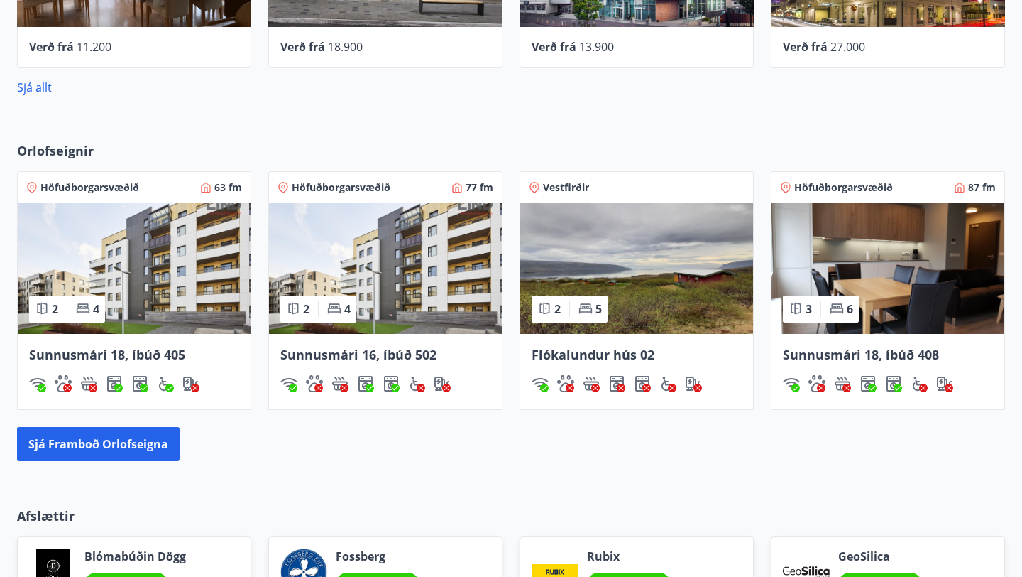
click at [577, 178] on div "Vestfirðir" at bounding box center [636, 187] width 233 height 31
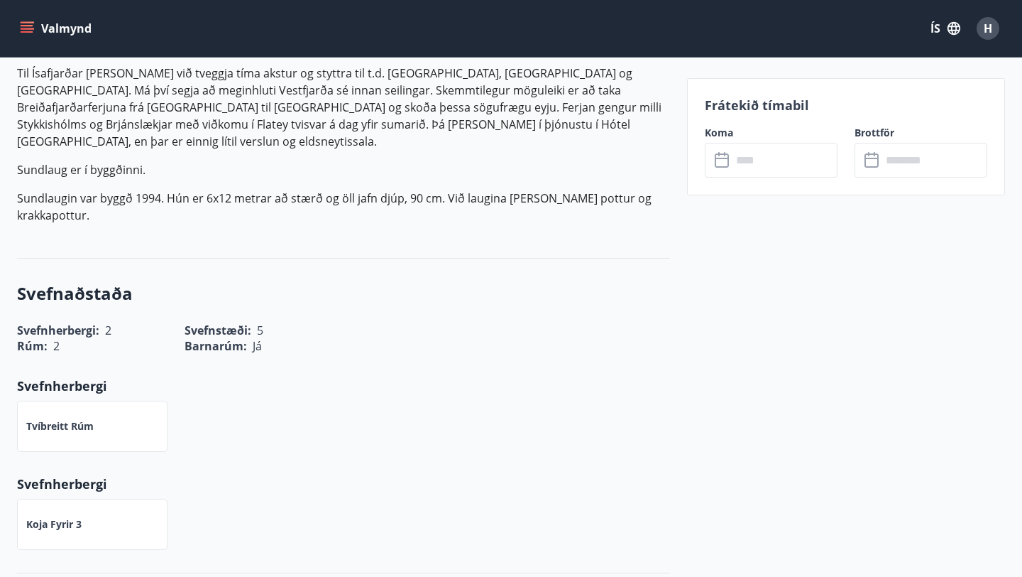
scroll to position [380, 0]
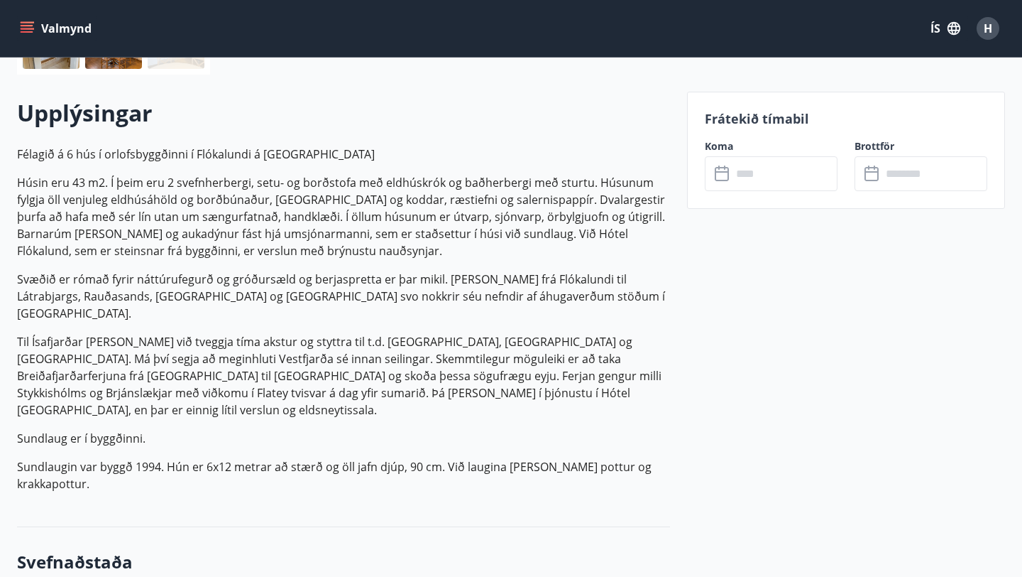
click at [26, 30] on icon "menu" at bounding box center [27, 28] width 14 height 14
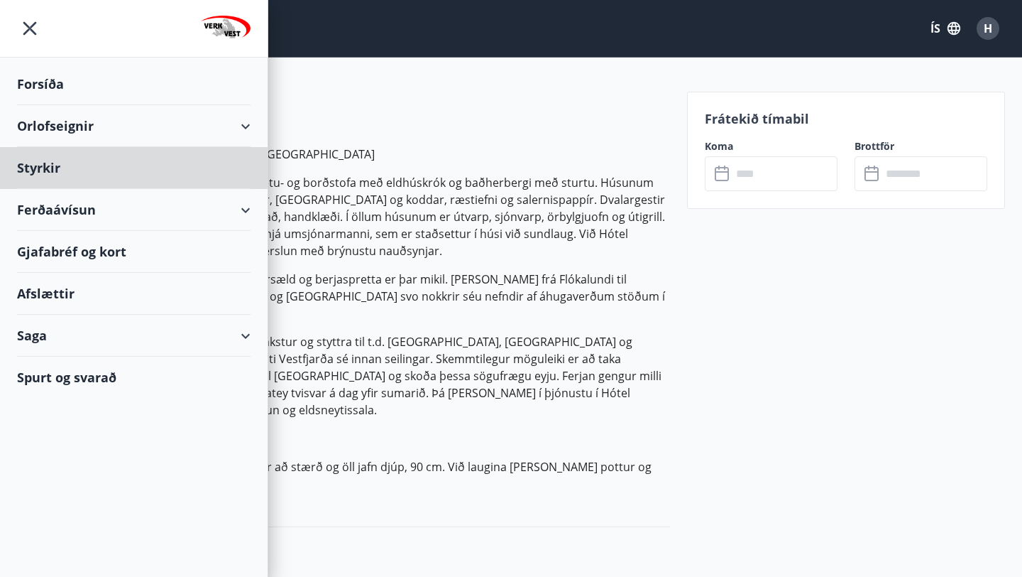
click at [44, 90] on div "Forsíða" at bounding box center [134, 84] width 234 height 42
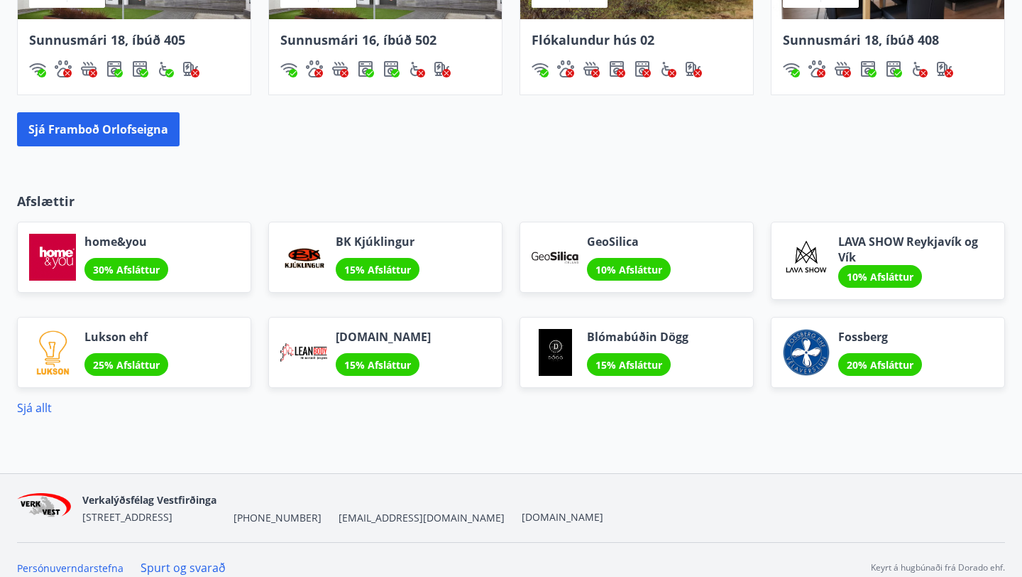
scroll to position [1147, 0]
